Goal: Find specific page/section: Find specific page/section

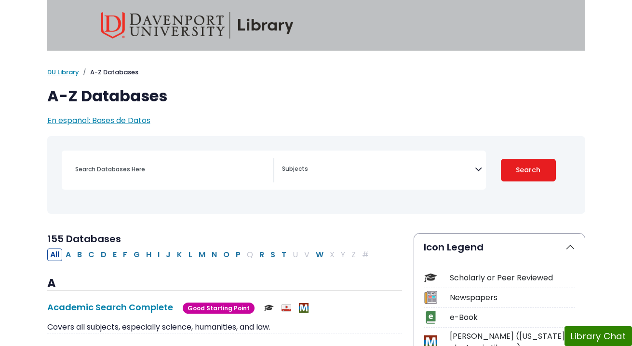
select select "Database Subject Filter"
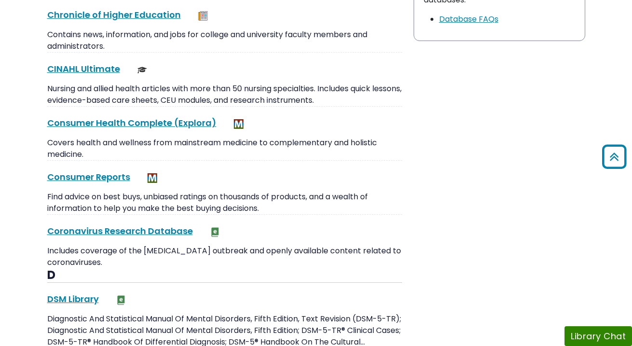
scroll to position [1064, 0]
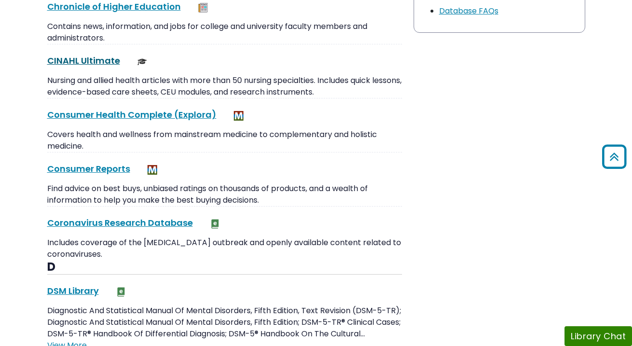
click at [86, 61] on link "CINAHL Ultimate This link opens in a new window" at bounding box center [83, 60] width 73 height 12
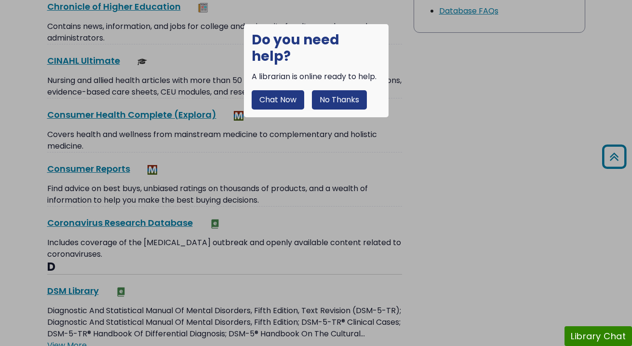
click at [177, 60] on div at bounding box center [316, 173] width 632 height 346
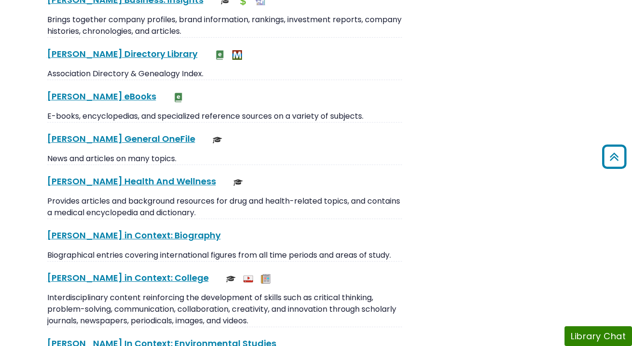
scroll to position [2016, 0]
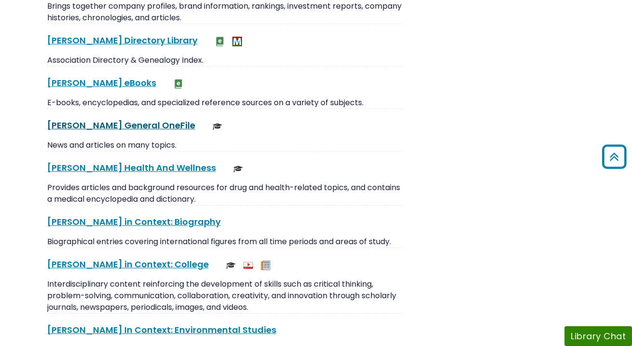
click at [113, 119] on link "[PERSON_NAME] General OneFile This link opens in a new window" at bounding box center [121, 125] width 148 height 12
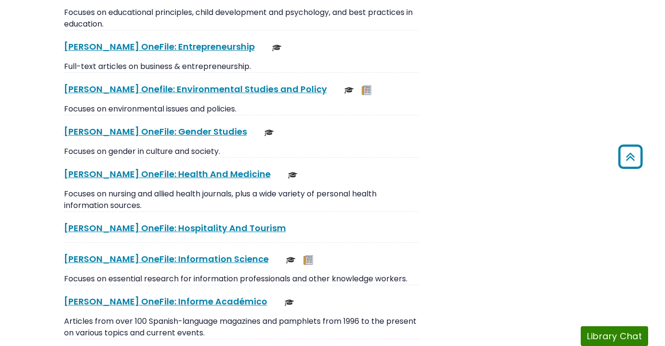
scroll to position [3165, 0]
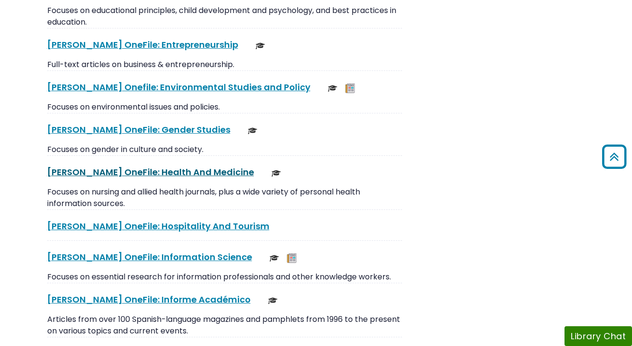
click at [119, 166] on link "[PERSON_NAME] OneFile: Health And Medicine This link opens in a new window" at bounding box center [150, 172] width 207 height 12
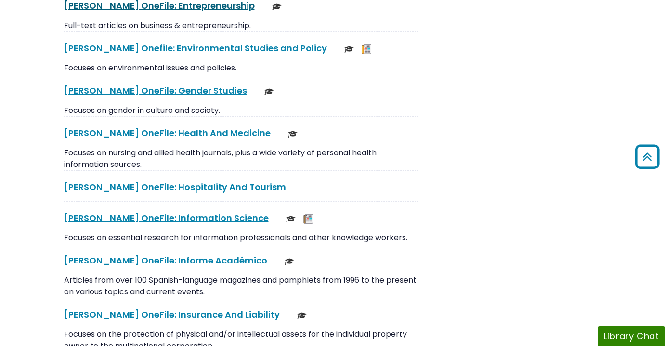
scroll to position [3212, 0]
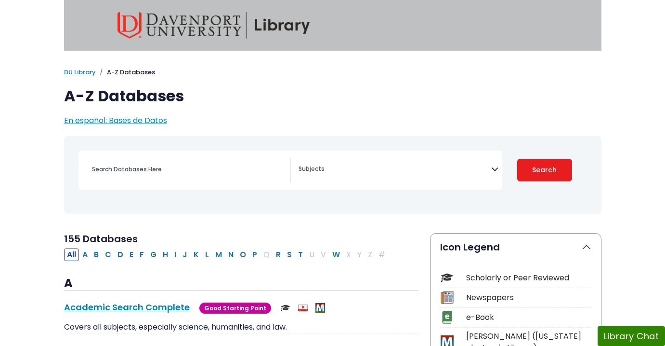
select select "Database Subject Filter"
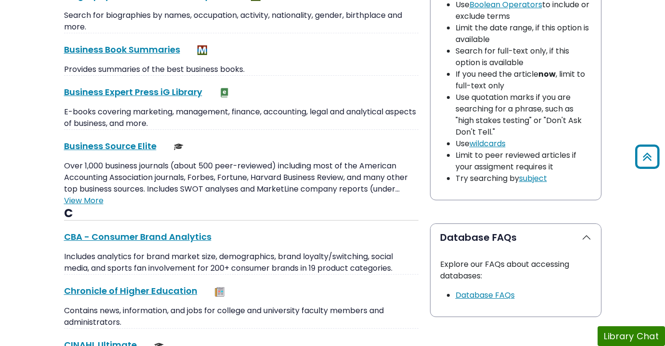
scroll to position [968, 0]
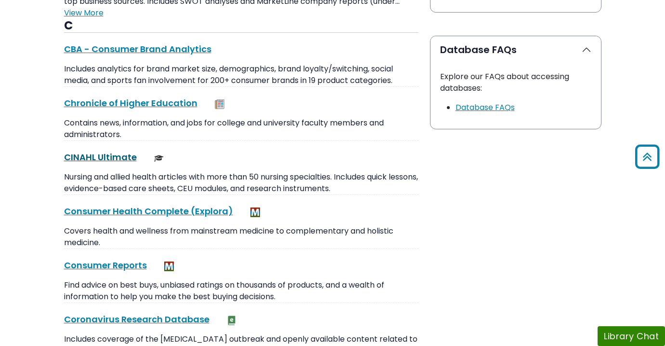
click at [94, 157] on link "CINAHL Ultimate This link opens in a new window" at bounding box center [100, 157] width 73 height 12
